Goal: Task Accomplishment & Management: Complete application form

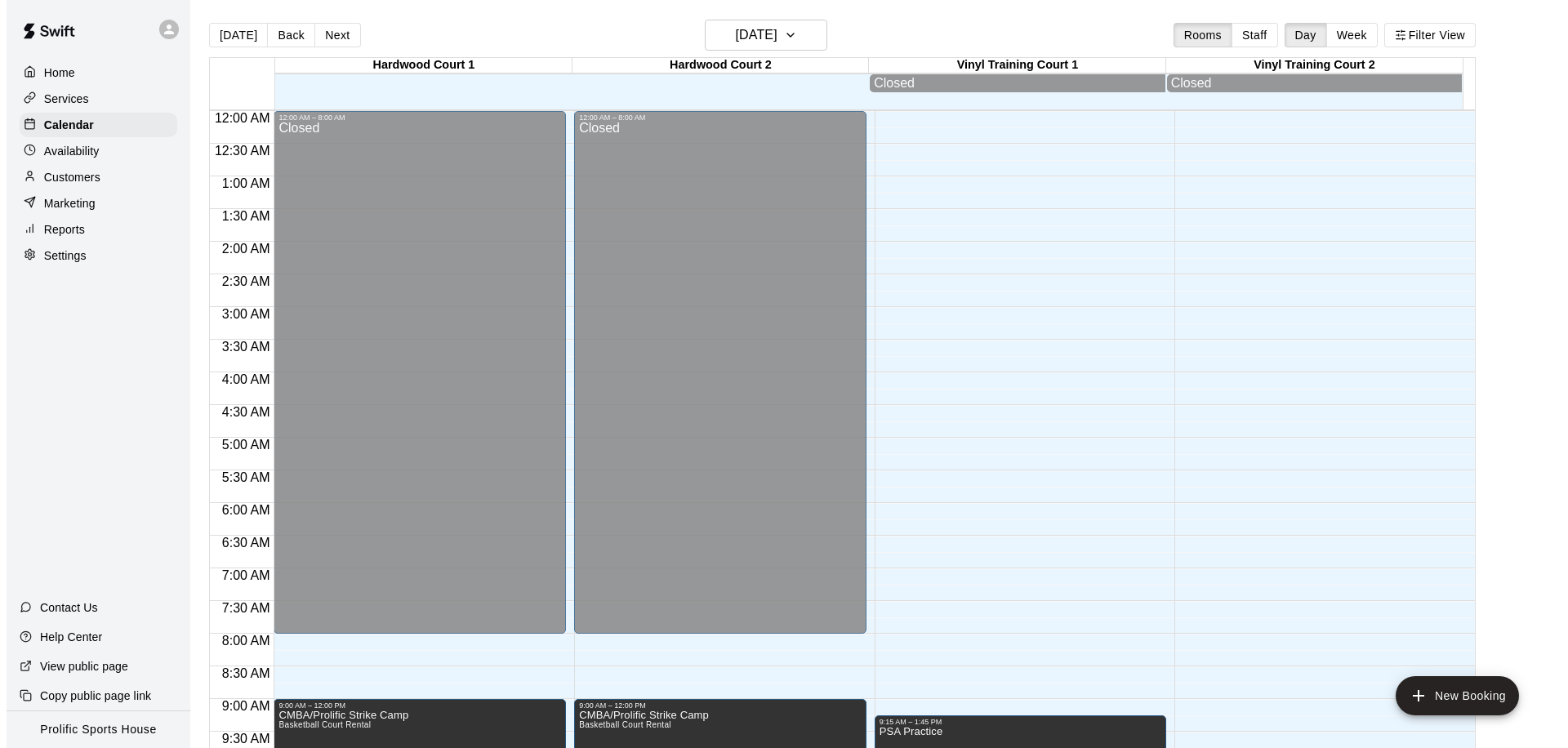
scroll to position [912, 0]
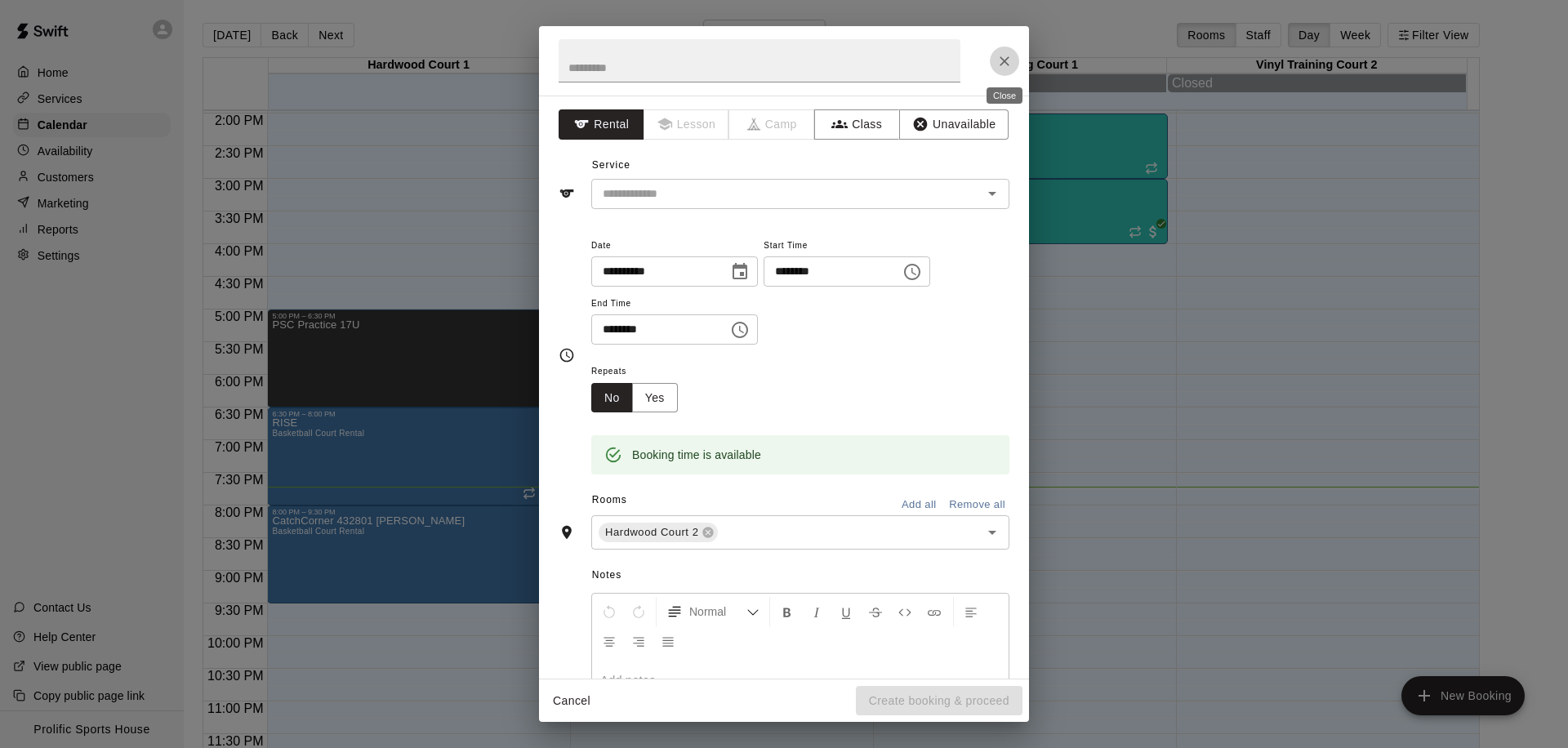
click at [998, 63] on icon "Close" at bounding box center [1004, 61] width 16 height 16
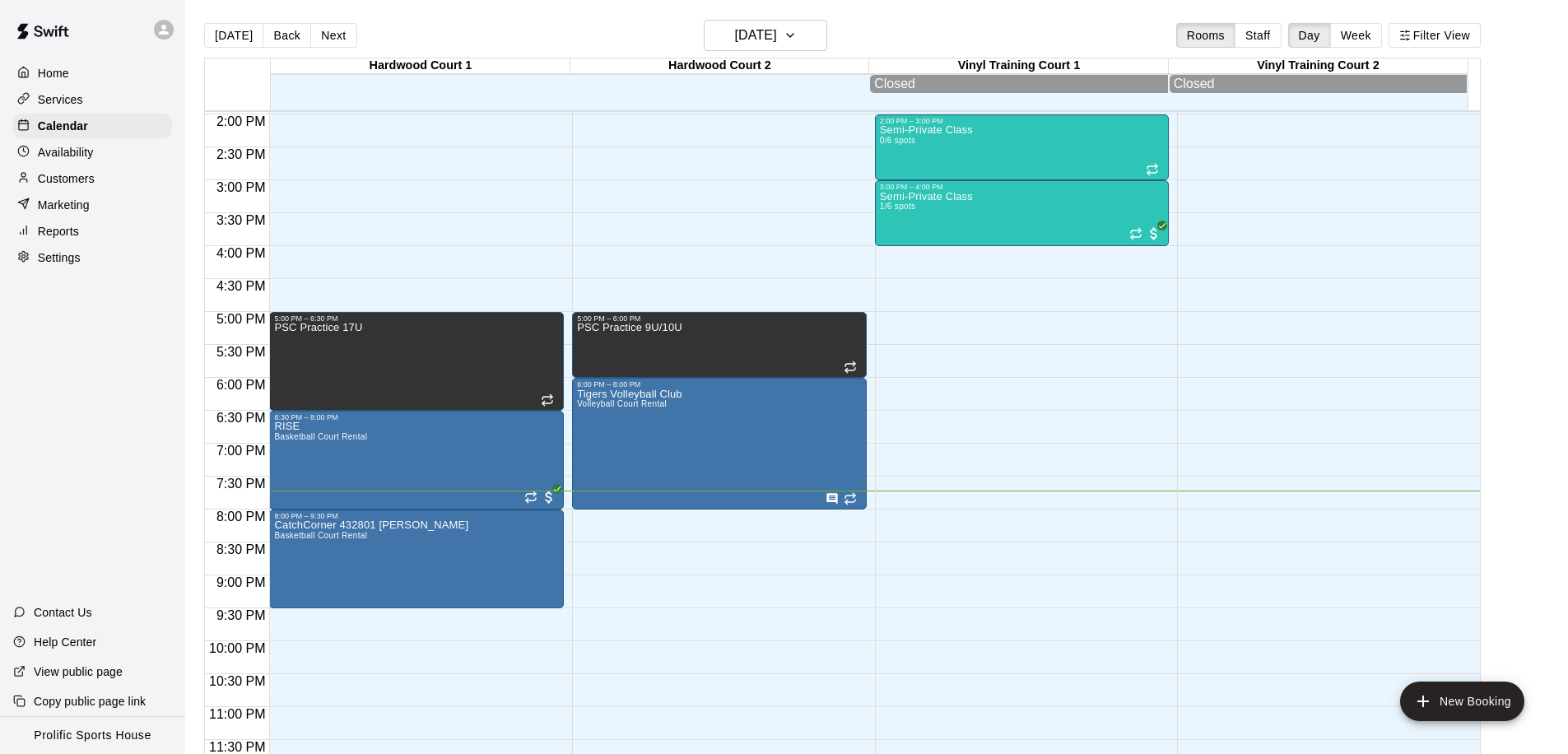
click at [684, 567] on body "Home Services Calendar Availability Customers Marketing Reports Settings Contac…" at bounding box center [784, 390] width 1568 height 780
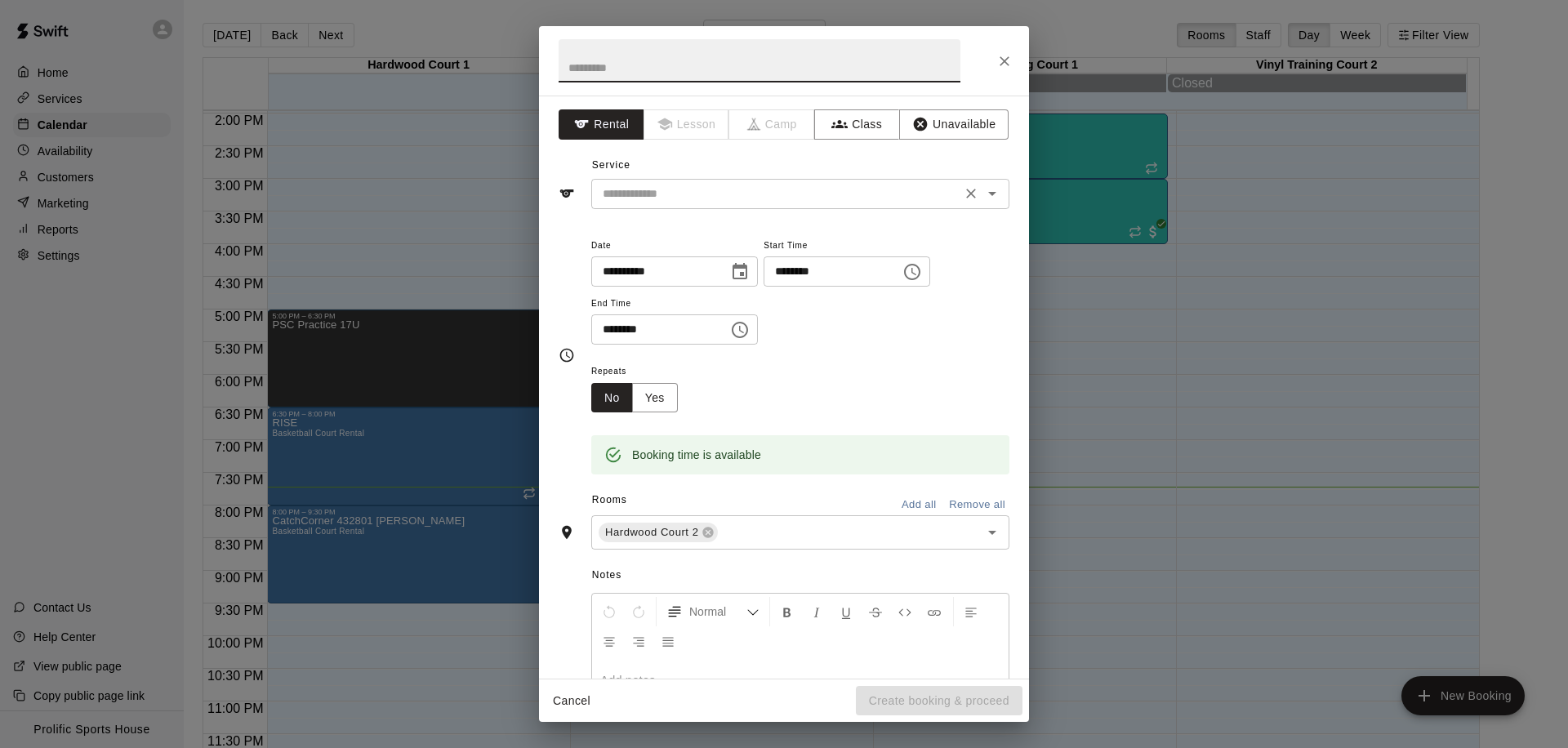
click at [749, 185] on input "text" at bounding box center [776, 194] width 361 height 21
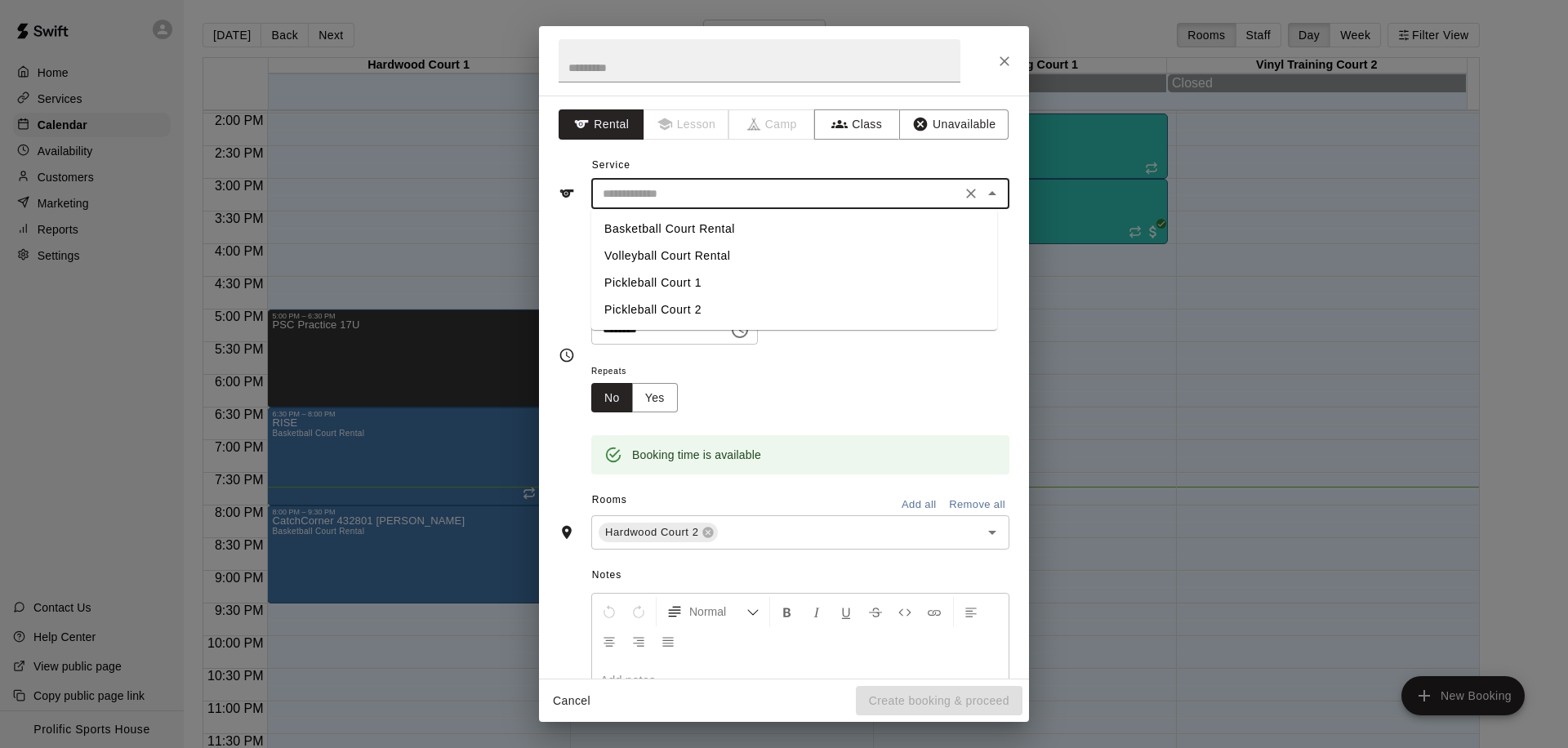
click at [745, 228] on li "Basketball Court Rental" at bounding box center [794, 229] width 406 height 27
type input "**********"
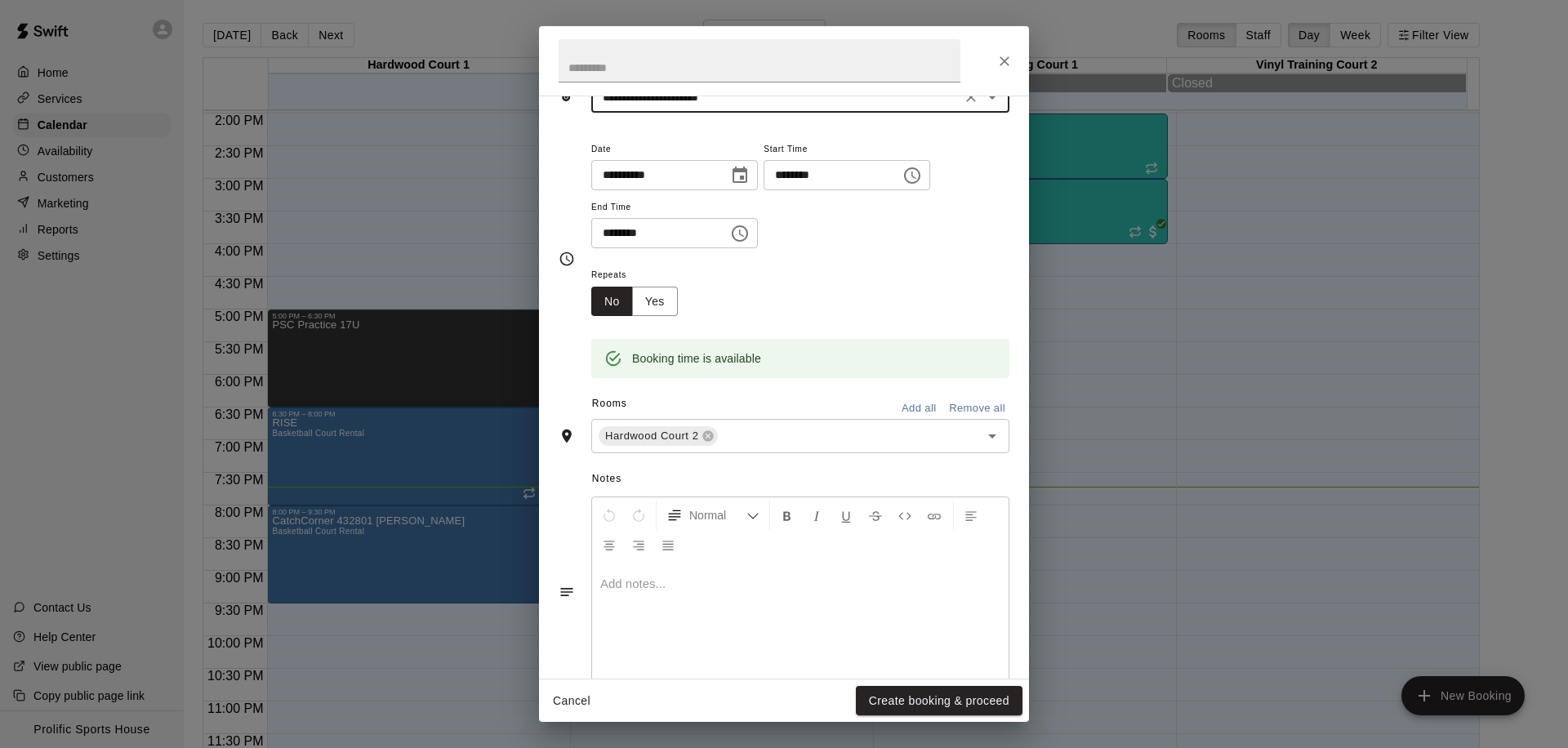
scroll to position [0, 0]
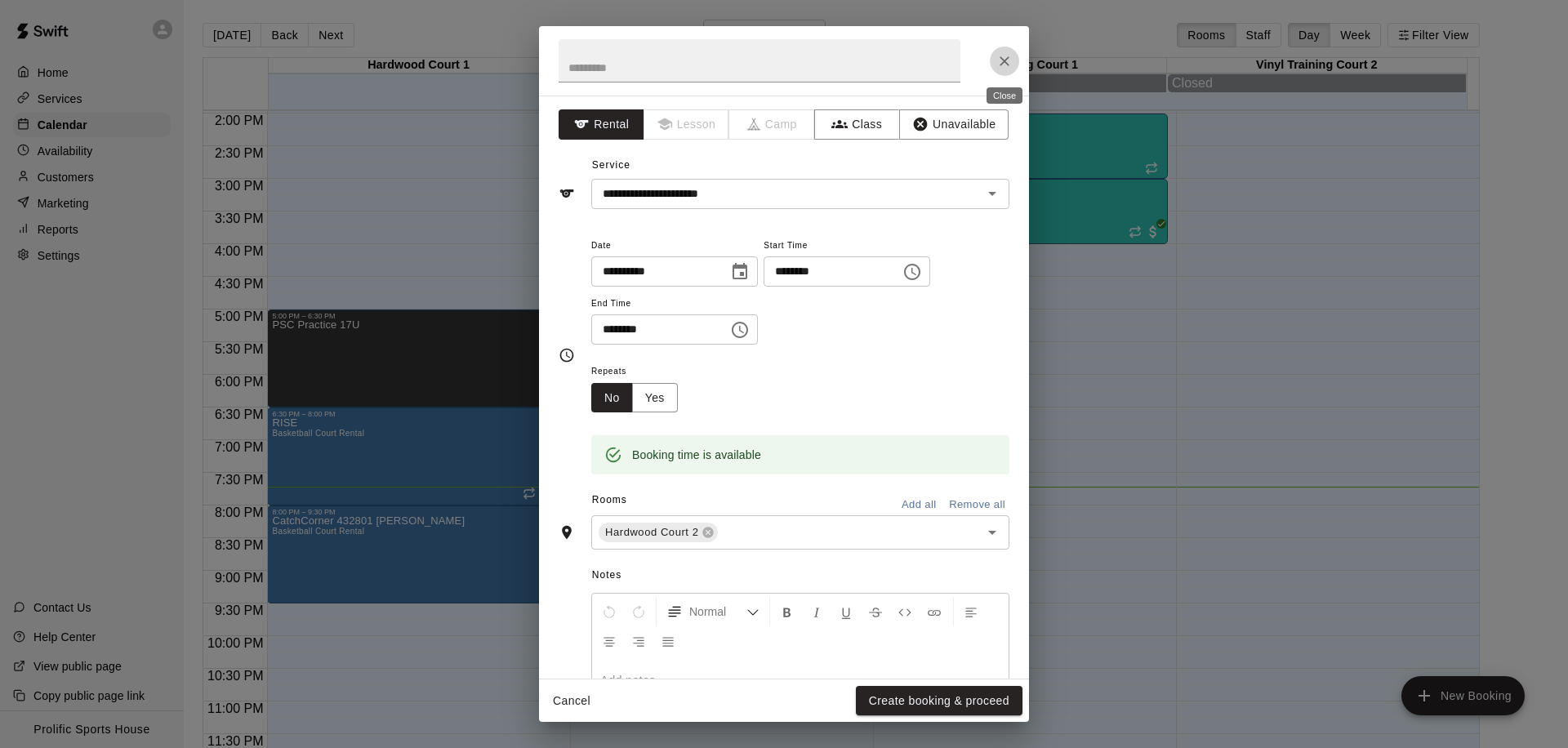
click at [1013, 57] on button "Close" at bounding box center [1004, 61] width 29 height 29
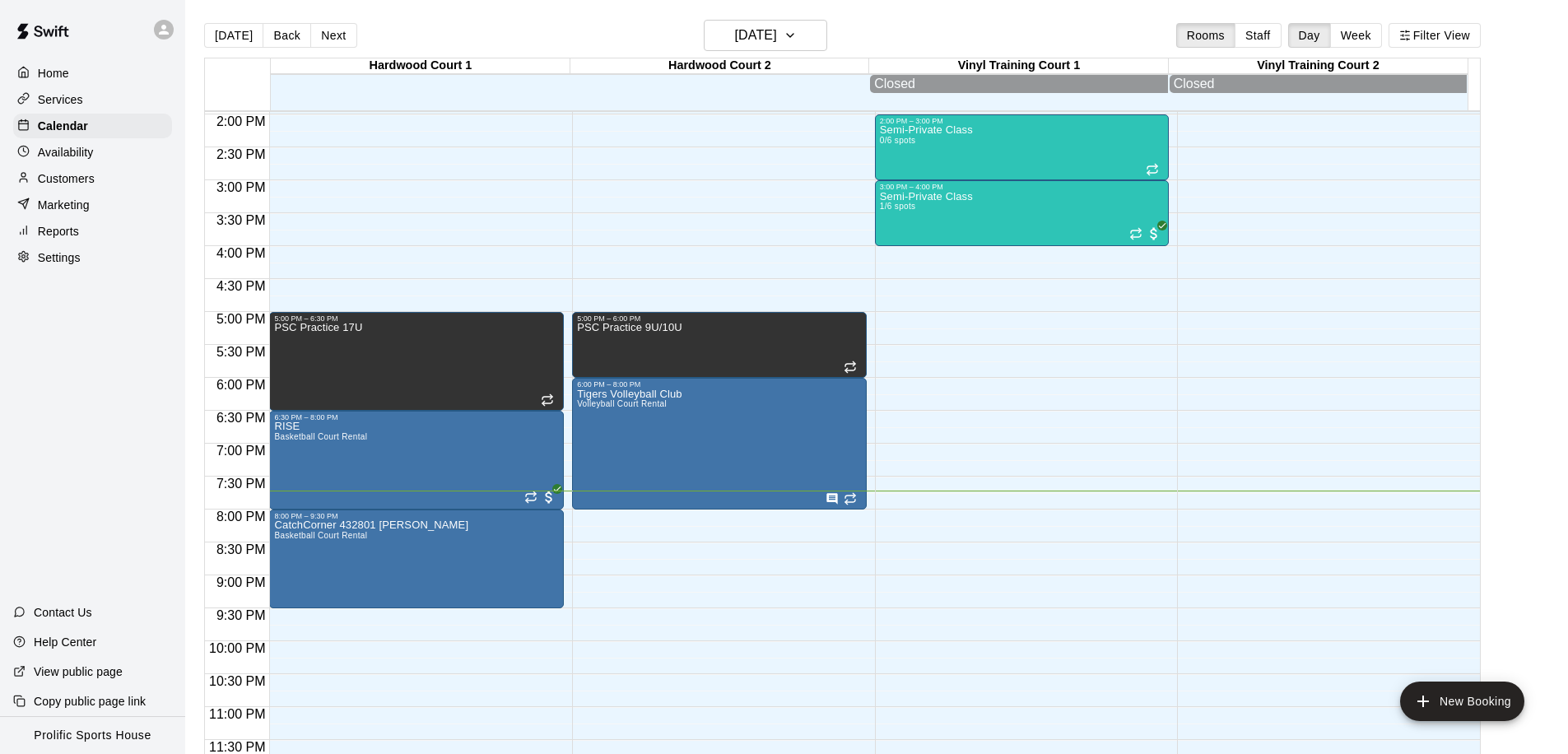
click at [647, 550] on body "Home Services Calendar Availability Customers Marketing Reports Settings Contac…" at bounding box center [784, 390] width 1568 height 780
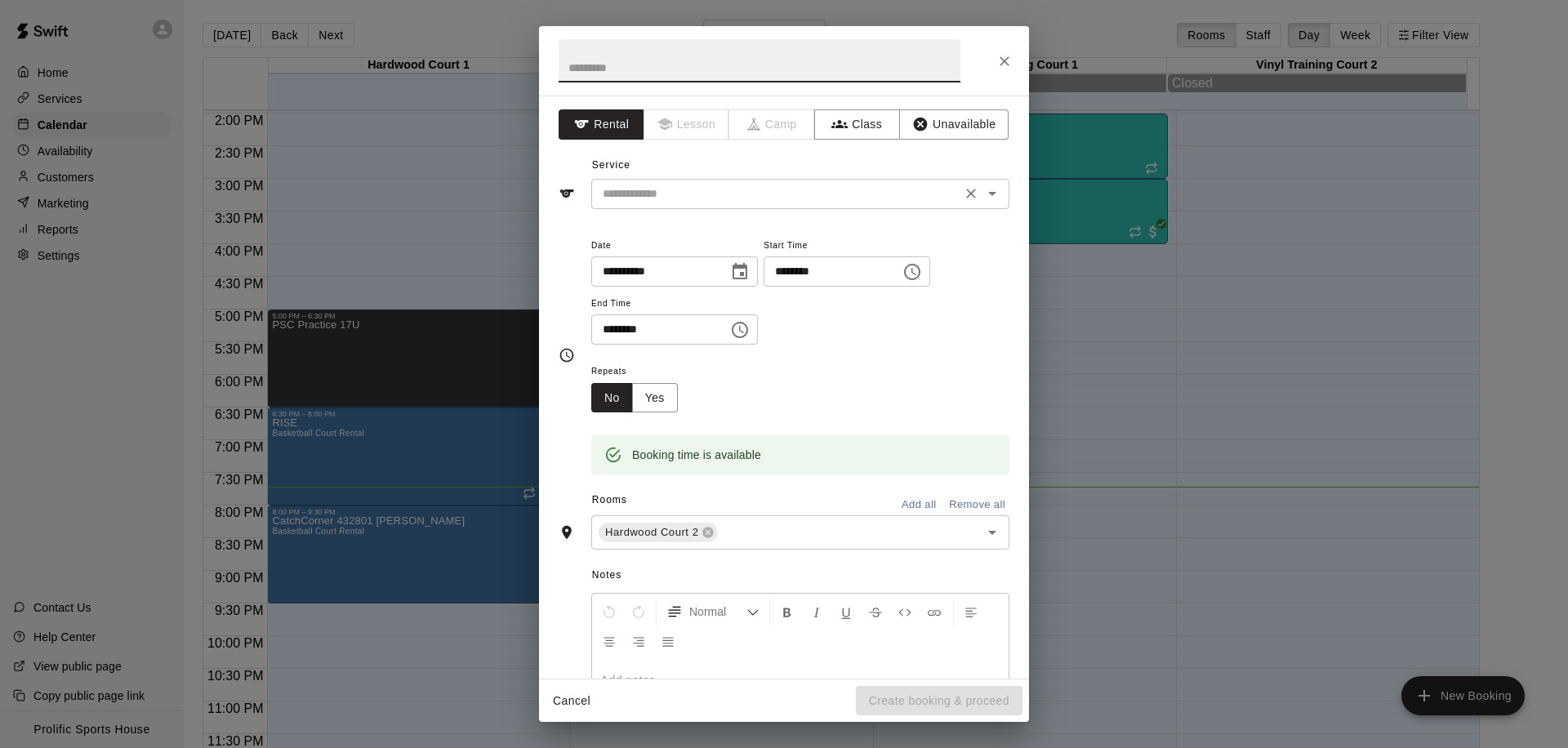
click at [735, 200] on input "text" at bounding box center [776, 194] width 361 height 21
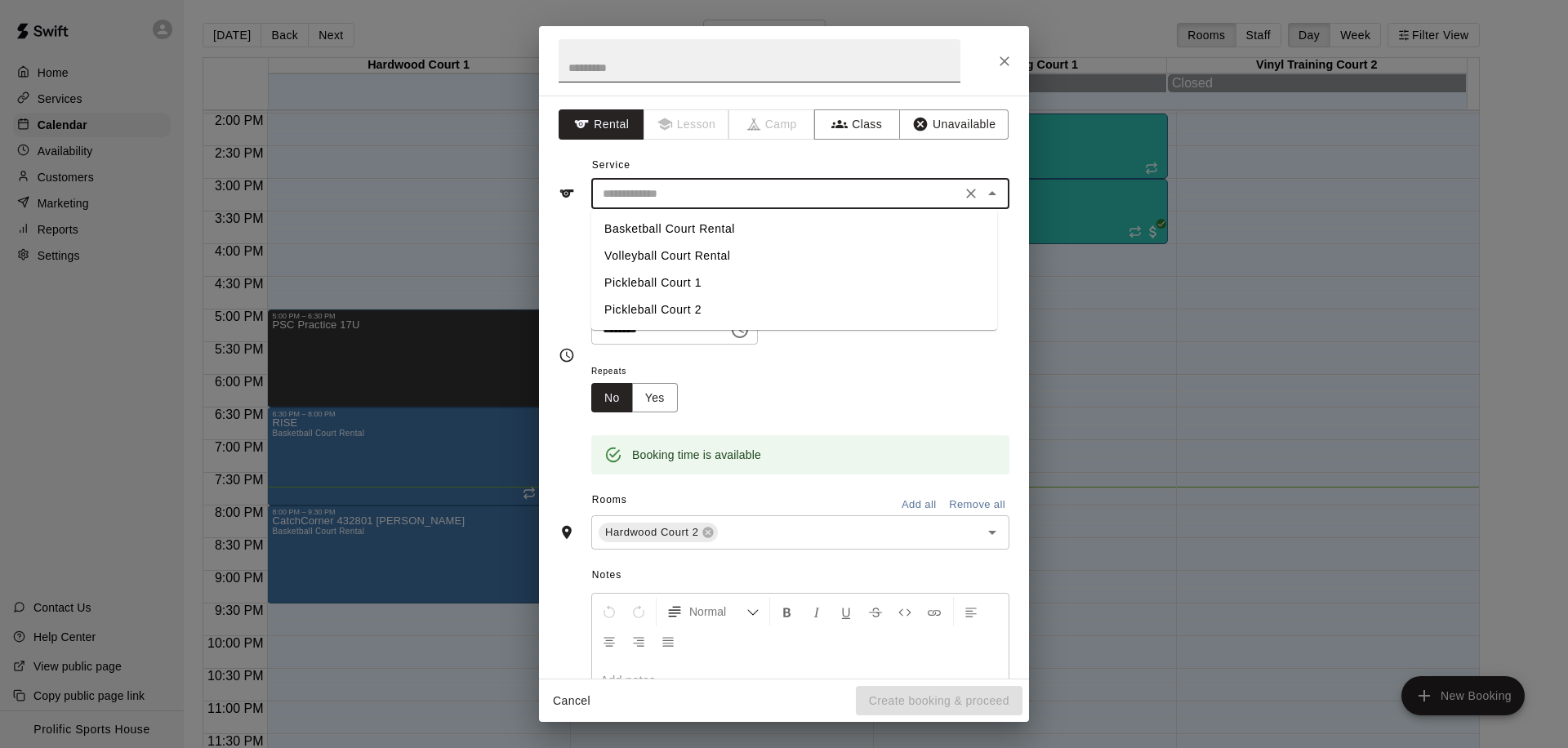
click at [743, 76] on input "text" at bounding box center [759, 61] width 402 height 43
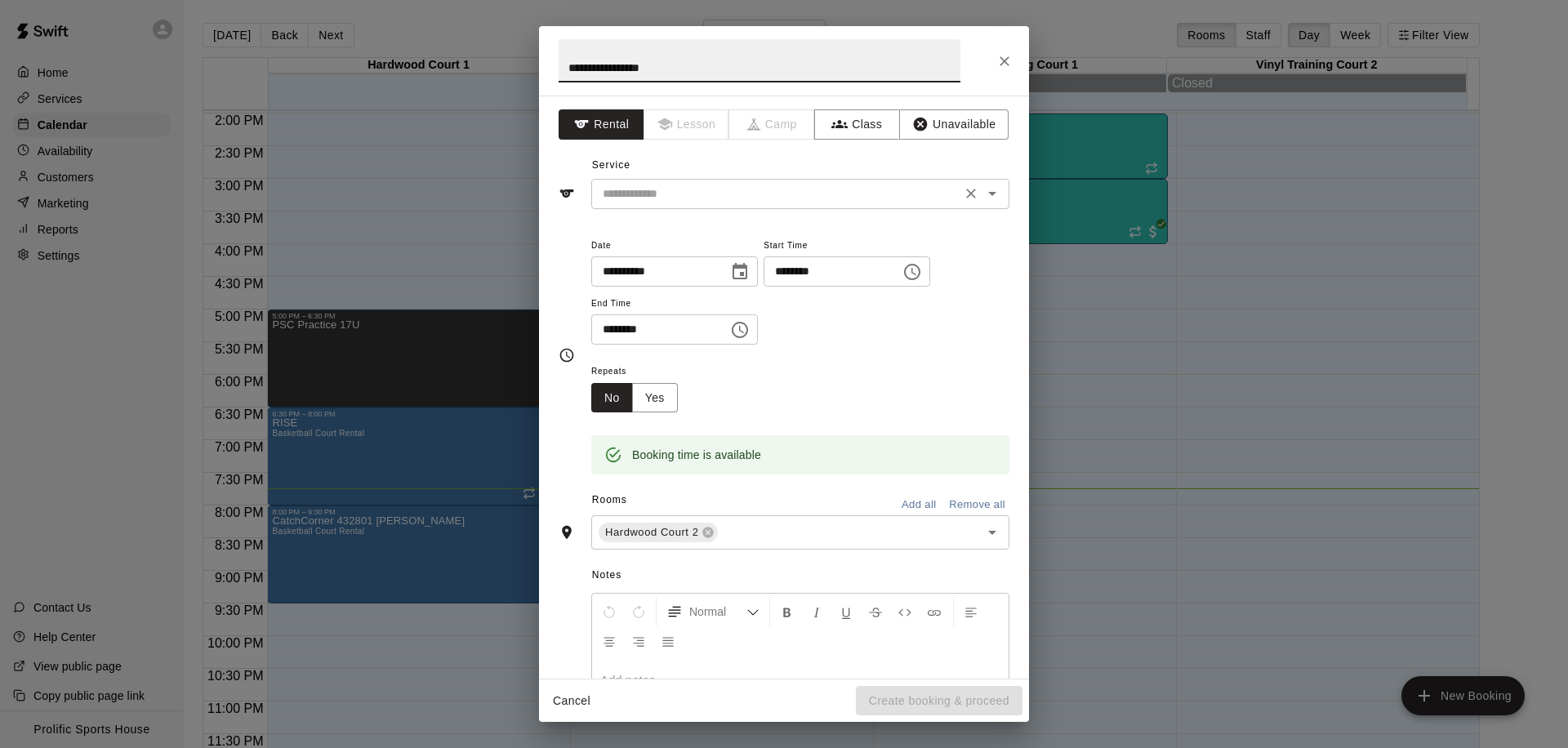
type input "**********"
click at [845, 187] on input "text" at bounding box center [776, 194] width 361 height 21
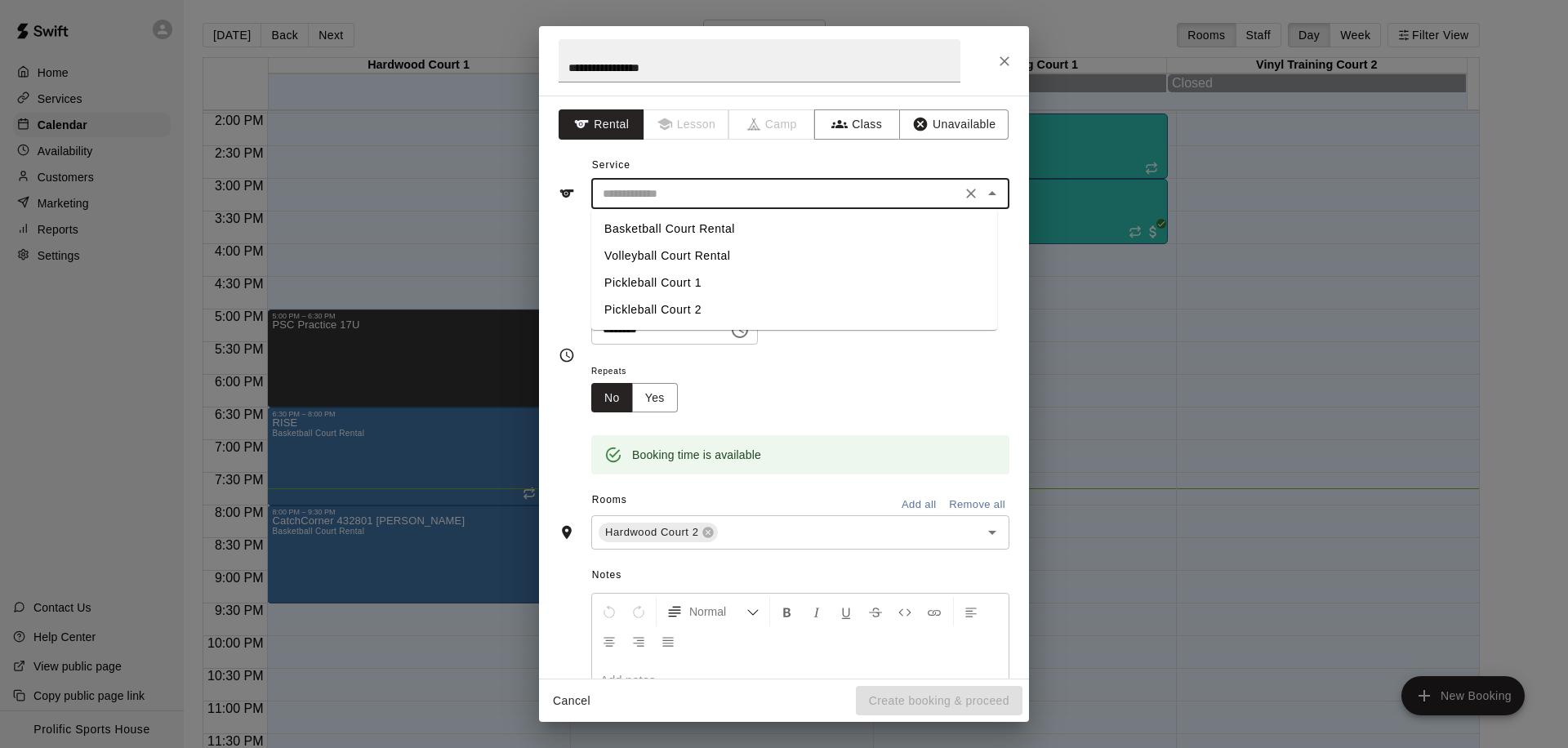
click at [712, 237] on li "Basketball Court Rental" at bounding box center [794, 229] width 406 height 27
type input "**********"
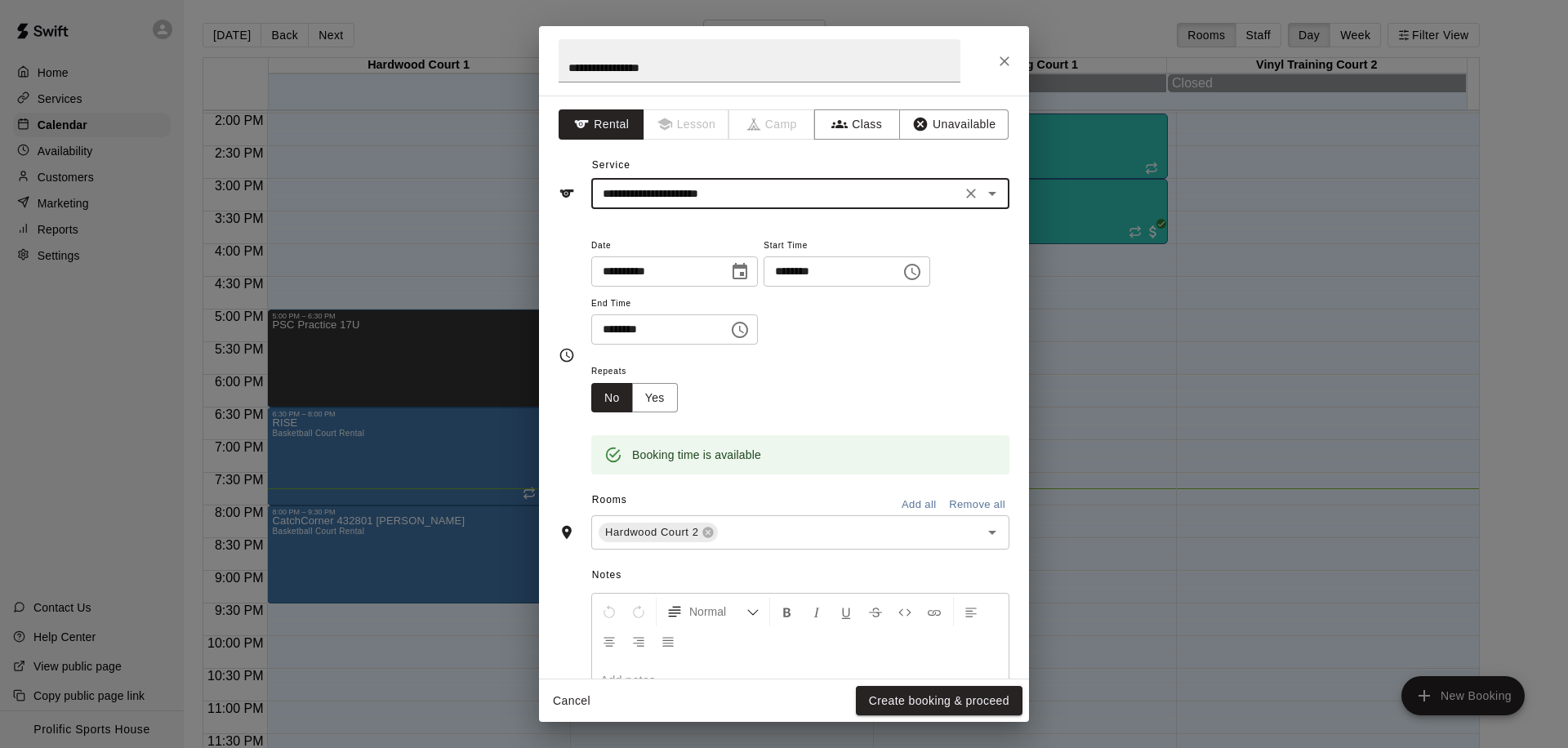
click at [740, 330] on icon "Choose time, selected time is 9:00 PM" at bounding box center [740, 330] width 20 height 20
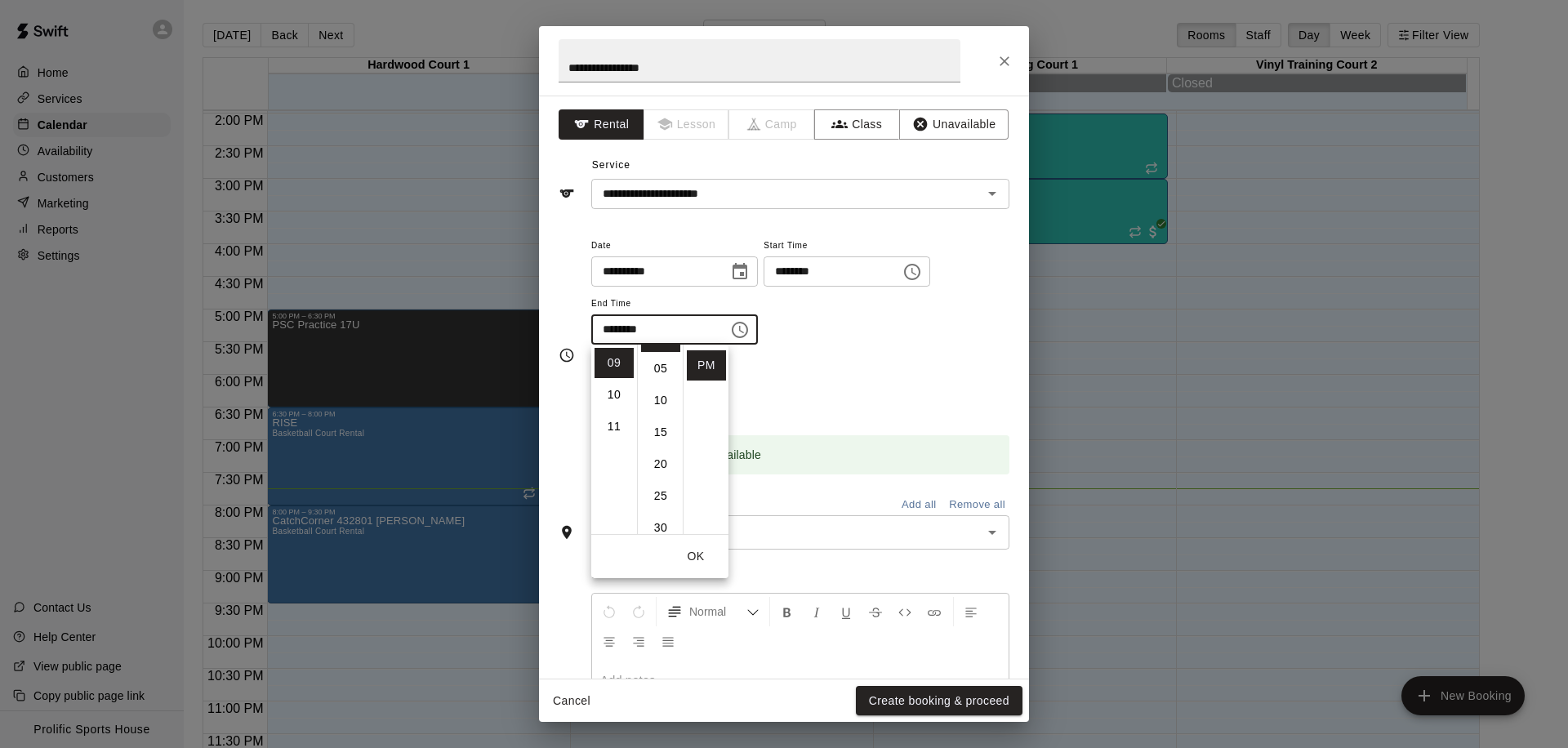
scroll to position [52, 0]
click at [661, 493] on li "30" at bounding box center [660, 503] width 39 height 30
type input "********"
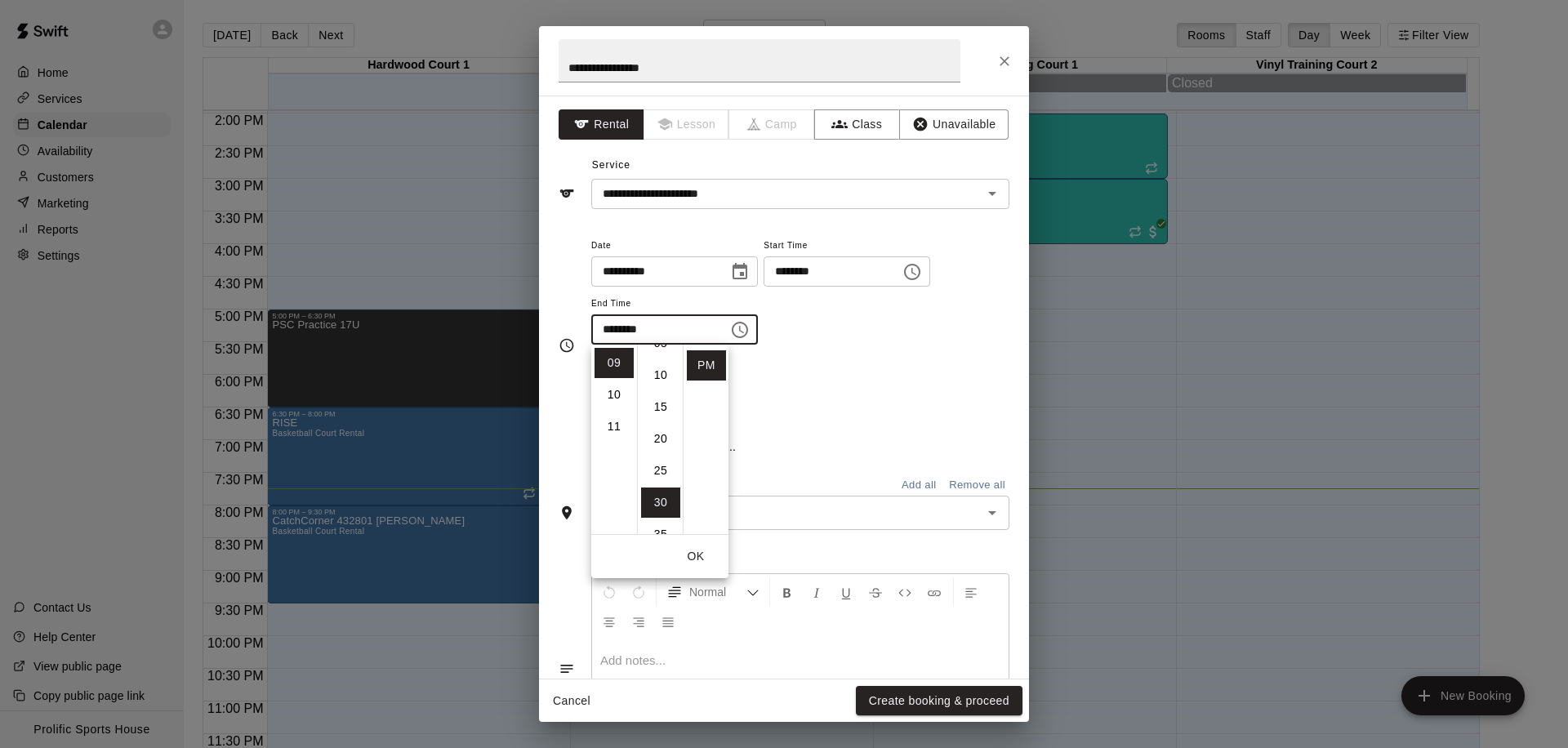
scroll to position [112, 0]
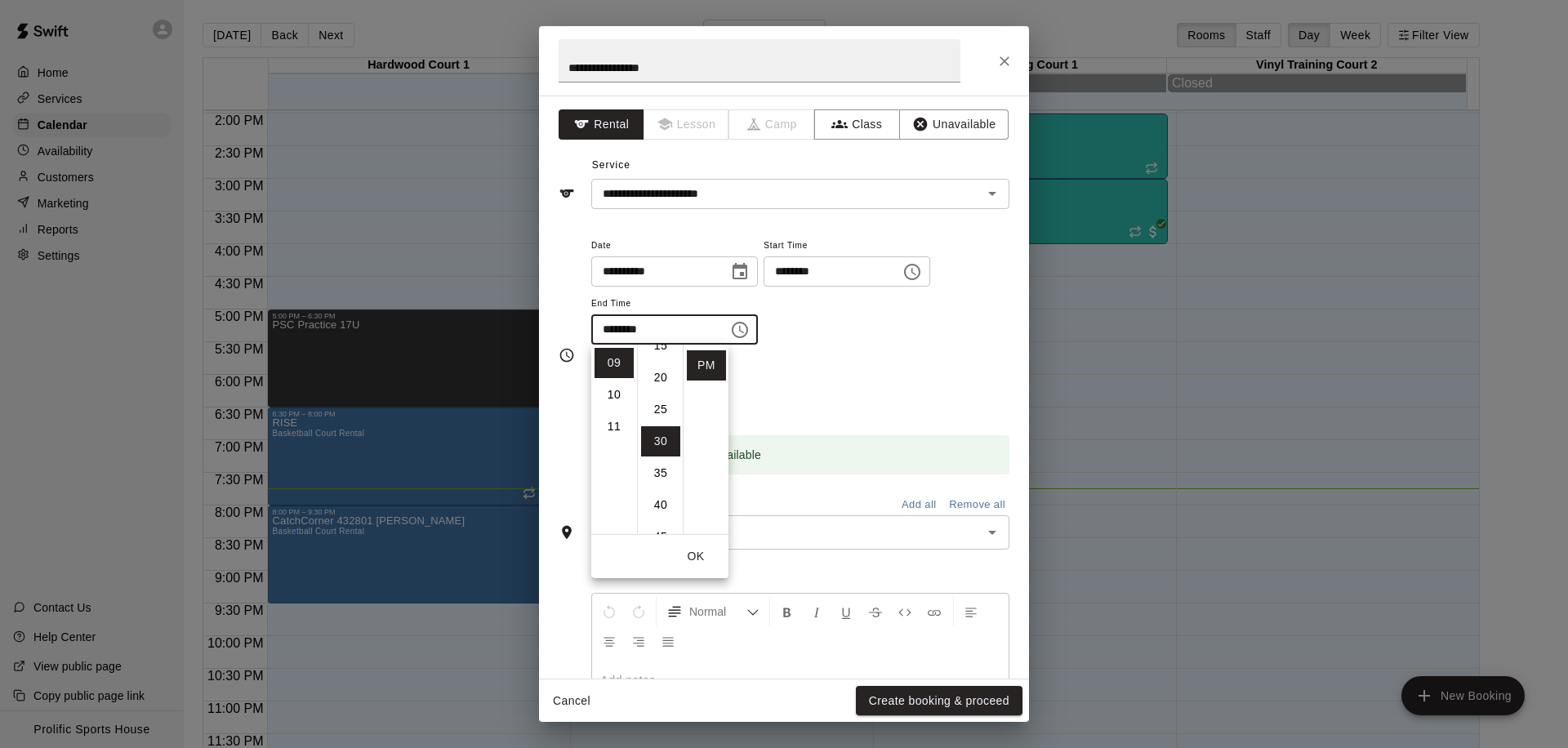
click at [889, 388] on div "Repeats No Yes" at bounding box center [801, 386] width 419 height 52
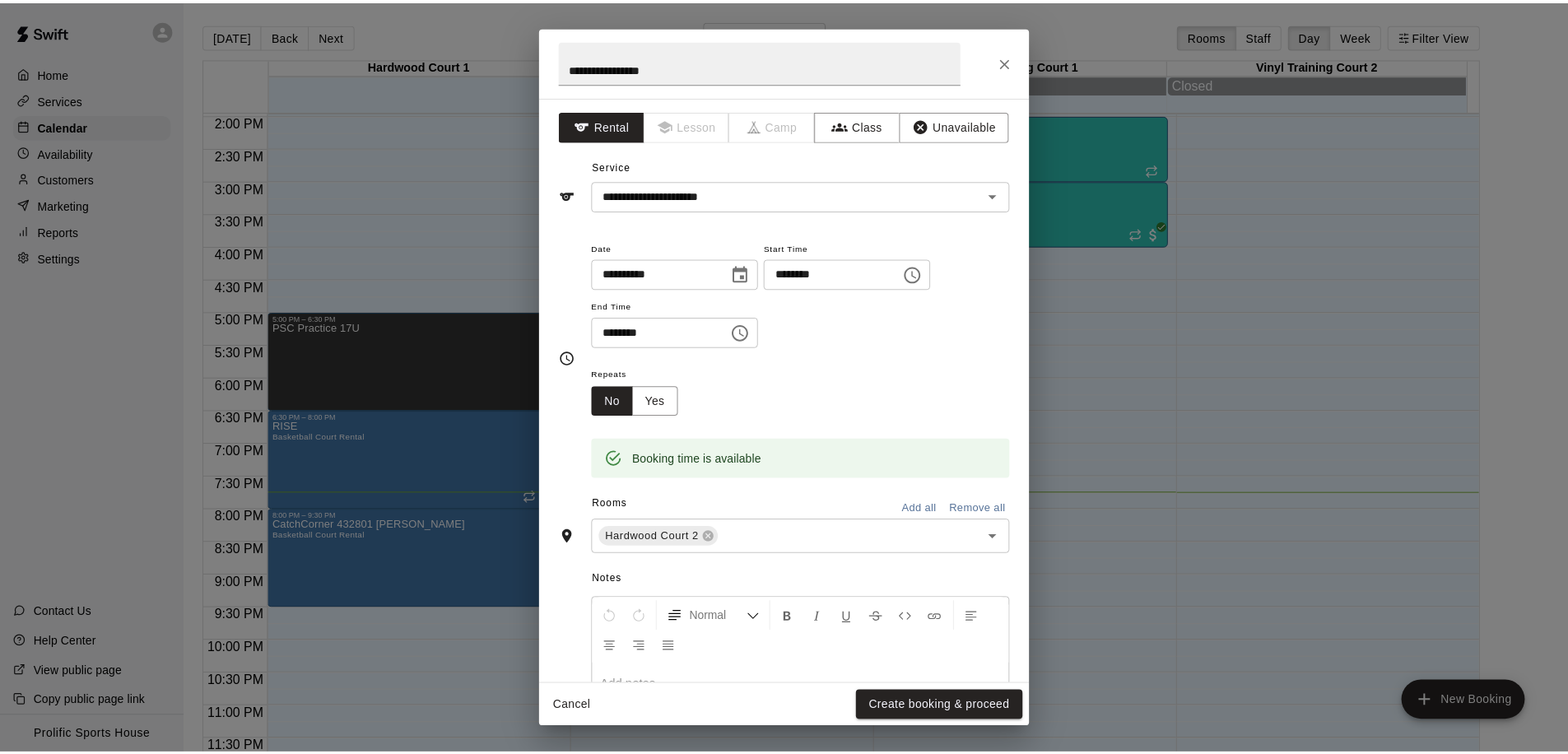
scroll to position [136, 0]
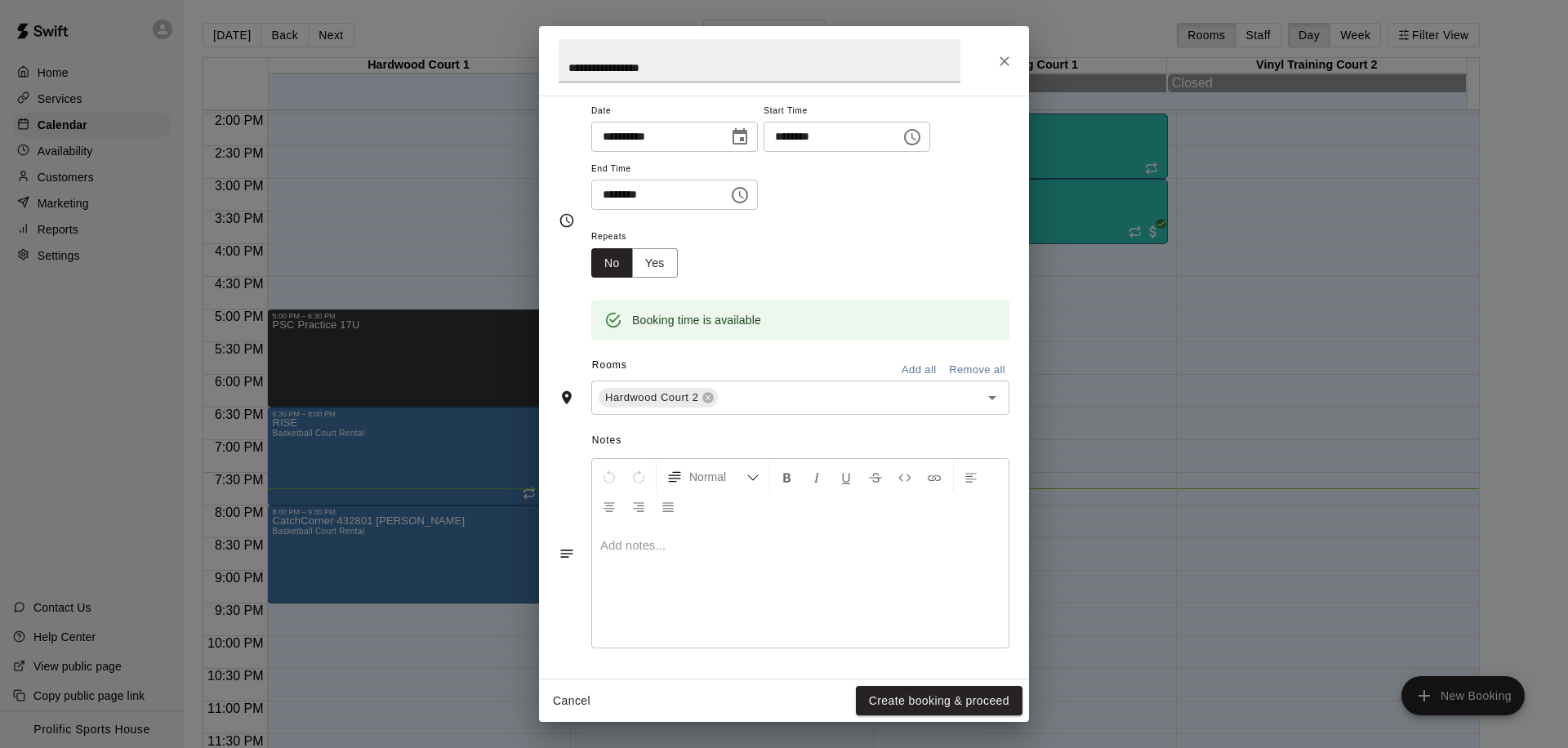
click at [803, 544] on p at bounding box center [801, 545] width 400 height 16
click at [925, 708] on button "Create booking & proceed" at bounding box center [939, 702] width 167 height 30
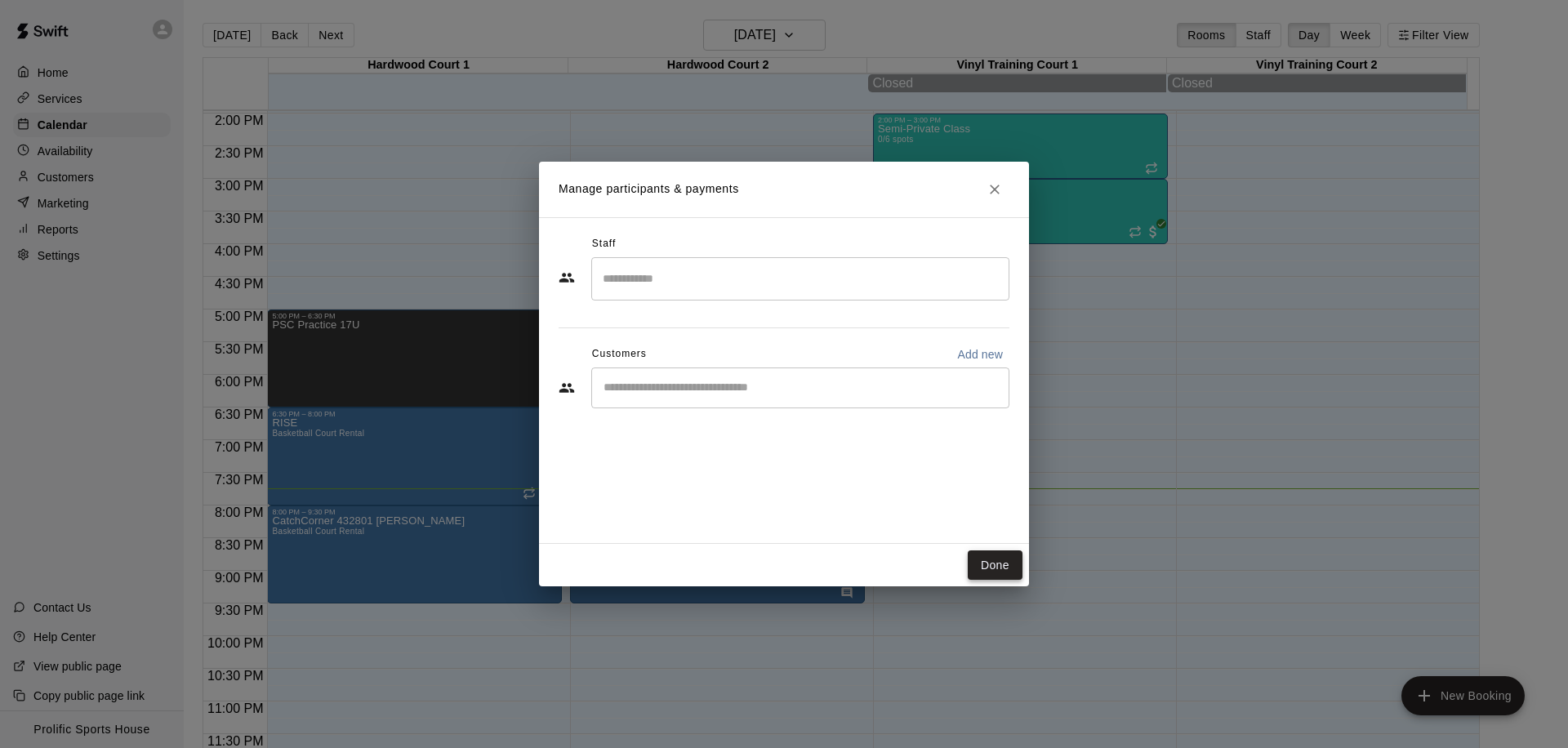
click at [1005, 572] on button "Done" at bounding box center [994, 566] width 54 height 30
